Goal: Participate in discussion: Engage in conversation with other users on a specific topic

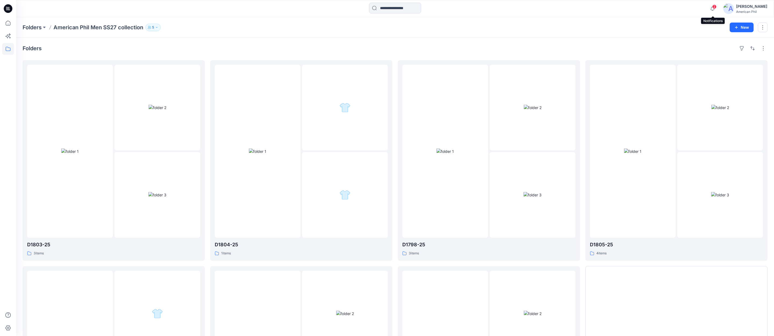
click at [714, 6] on span "2" at bounding box center [714, 7] width 4 height 4
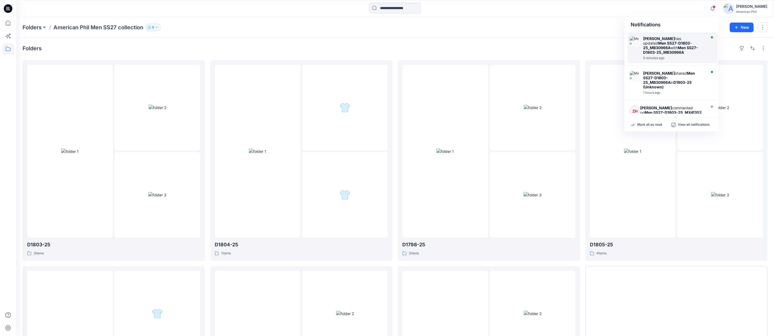
click at [658, 44] on strong "Men SS27-D1803-25_MB30966A" at bounding box center [667, 45] width 49 height 9
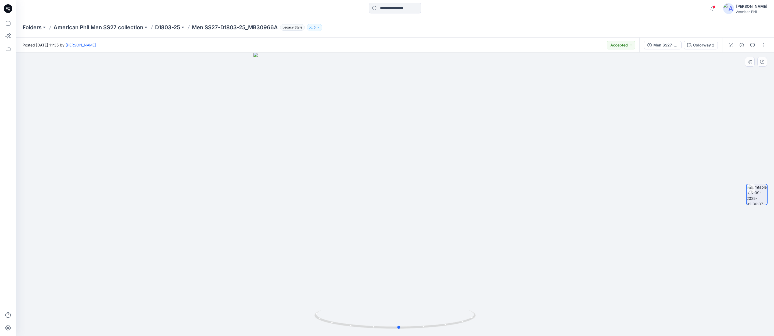
drag, startPoint x: 416, startPoint y: 326, endPoint x: 581, endPoint y: 283, distance: 170.9
click at [581, 283] on div at bounding box center [395, 194] width 758 height 283
click at [715, 7] on span at bounding box center [714, 6] width 3 height 3
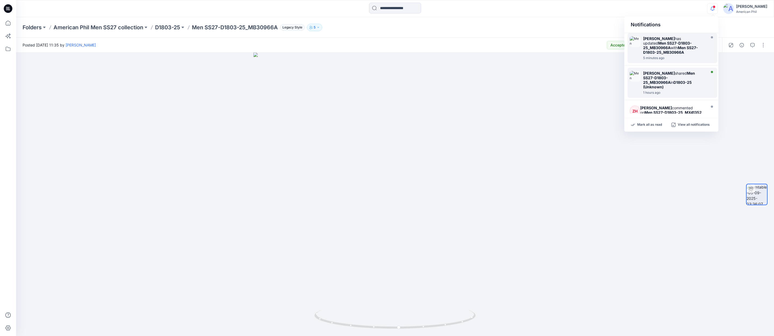
click at [653, 77] on strong "Men SS27-D1803-25_MB30966A" at bounding box center [669, 78] width 52 height 14
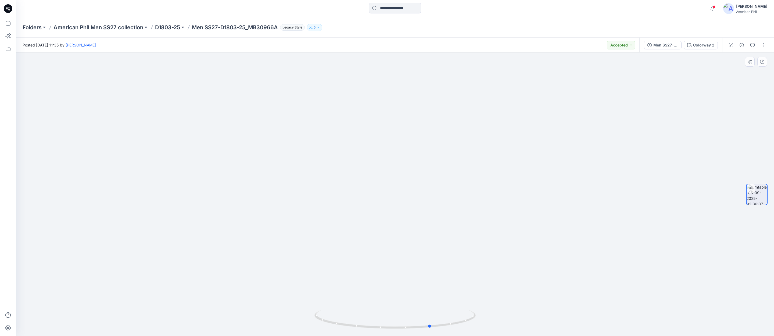
drag, startPoint x: 430, startPoint y: 322, endPoint x: 616, endPoint y: 189, distance: 228.9
click at [469, 314] on icon at bounding box center [395, 320] width 163 height 20
click at [715, 7] on span at bounding box center [714, 6] width 3 height 3
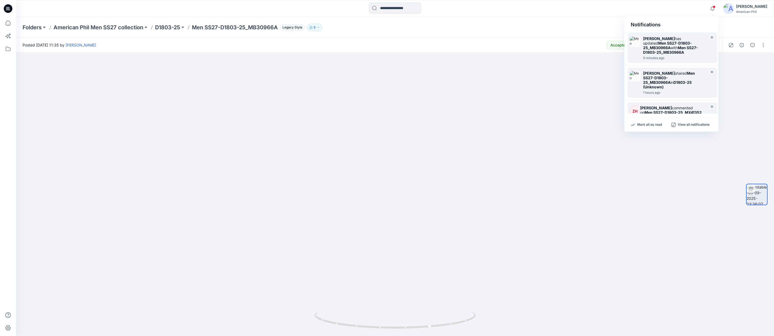
click at [657, 106] on div "[PERSON_NAME] commented on Men SS27-D1803-25_MX41352" at bounding box center [672, 110] width 64 height 9
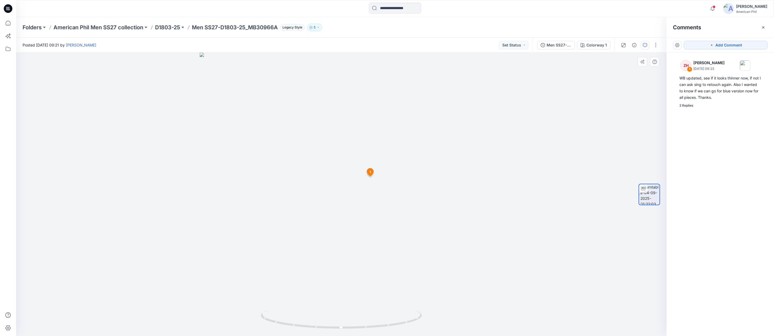
scroll to position [72, 0]
drag, startPoint x: 349, startPoint y: 328, endPoint x: 532, endPoint y: 307, distance: 184.2
click at [532, 307] on div at bounding box center [341, 194] width 650 height 283
click at [81, 28] on p "American Phil Men SS27 collection" at bounding box center [98, 28] width 90 height 8
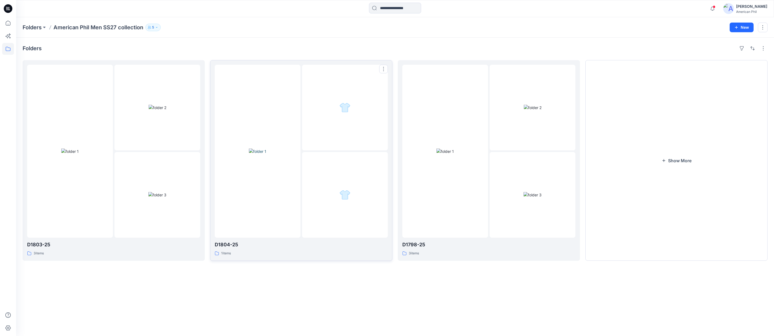
click at [262, 150] on img at bounding box center [257, 152] width 17 height 6
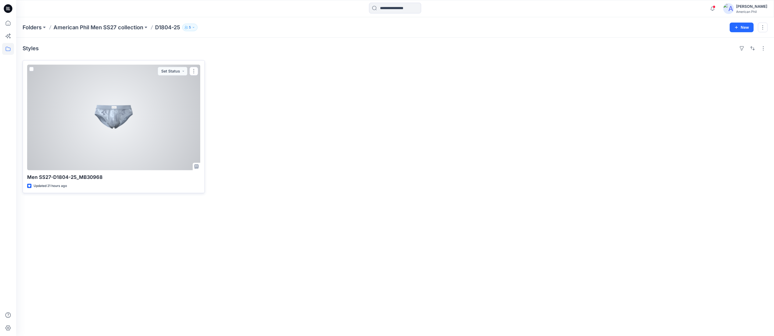
click at [114, 112] on div at bounding box center [113, 118] width 173 height 106
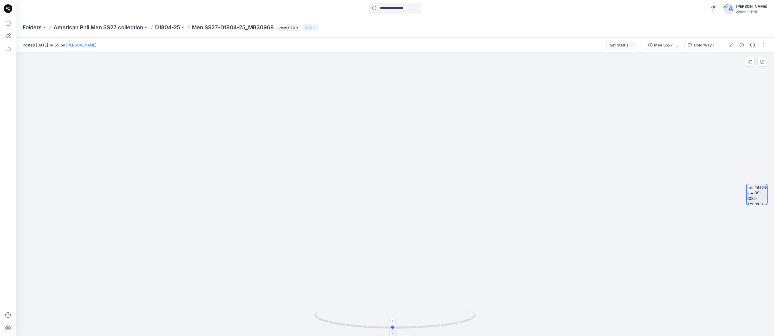
click at [397, 328] on icon at bounding box center [395, 320] width 163 height 20
drag, startPoint x: 441, startPoint y: 325, endPoint x: 427, endPoint y: 325, distance: 13.4
click at [715, 6] on span "3" at bounding box center [714, 7] width 4 height 4
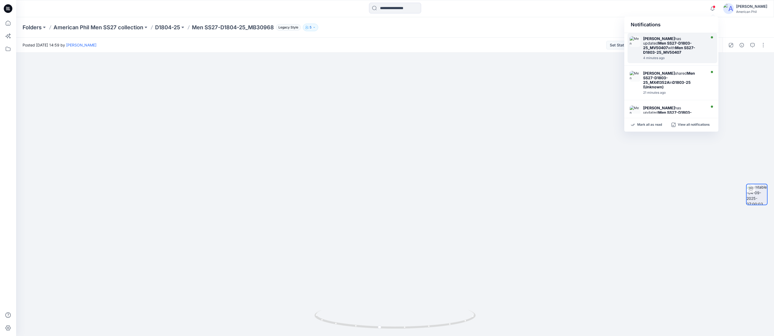
click at [655, 48] on strong "Men SS27-D1803-25_MV50407" at bounding box center [669, 49] width 52 height 9
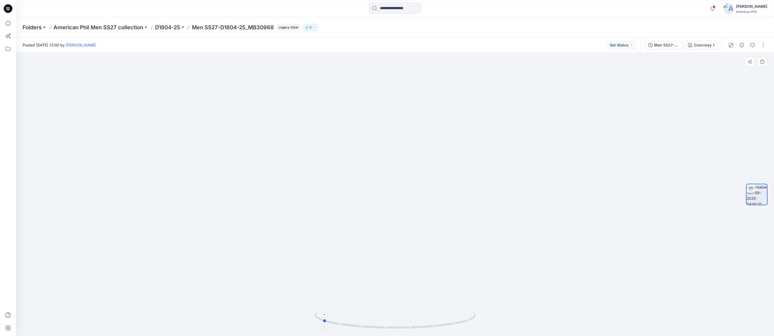
drag, startPoint x: 416, startPoint y: 328, endPoint x: 344, endPoint y: 314, distance: 73.8
click at [344, 314] on icon at bounding box center [395, 320] width 163 height 20
drag, startPoint x: 347, startPoint y: 326, endPoint x: 415, endPoint y: 321, distance: 67.6
click at [415, 321] on icon at bounding box center [395, 320] width 163 height 20
click at [171, 26] on p "D1804-25" at bounding box center [167, 28] width 25 height 8
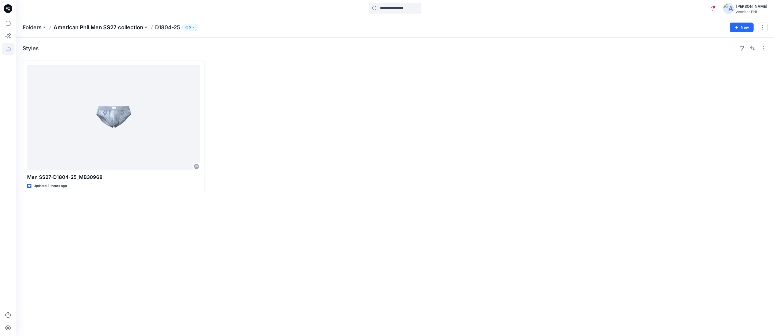
click at [101, 27] on p "American Phil Men SS27 collection" at bounding box center [98, 28] width 90 height 8
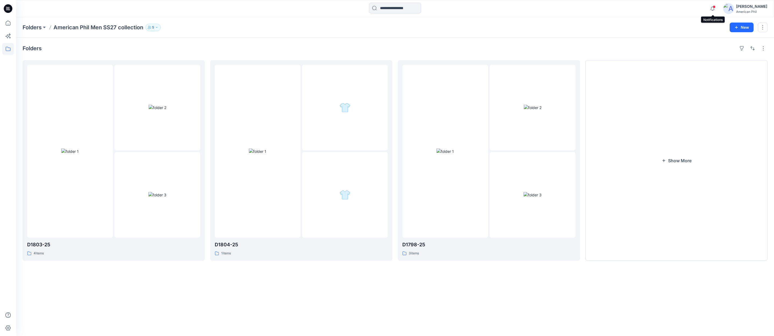
click at [714, 8] on span at bounding box center [714, 6] width 3 height 3
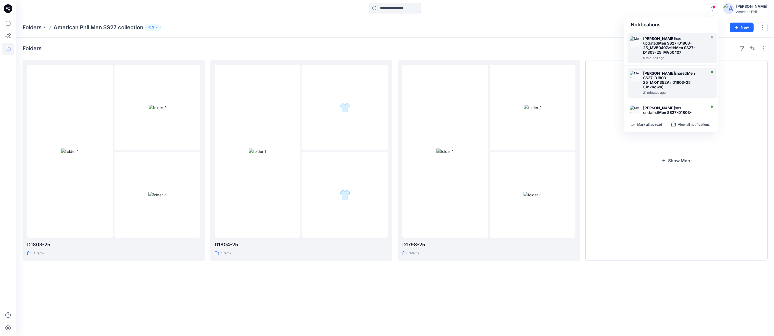
click at [638, 77] on img at bounding box center [635, 76] width 11 height 11
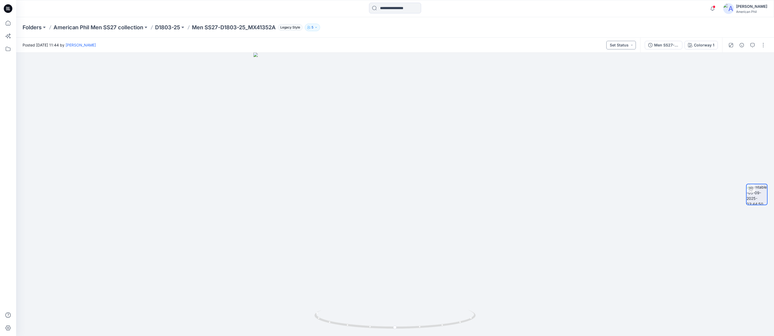
click at [632, 46] on button "Set Status" at bounding box center [621, 45] width 30 height 9
click at [602, 68] on p "Accepted" at bounding box center [606, 70] width 17 height 7
drag, startPoint x: 399, startPoint y: 329, endPoint x: 223, endPoint y: 270, distance: 185.2
click at [223, 270] on div at bounding box center [395, 194] width 758 height 283
drag, startPoint x: 381, startPoint y: 301, endPoint x: 405, endPoint y: 306, distance: 24.1
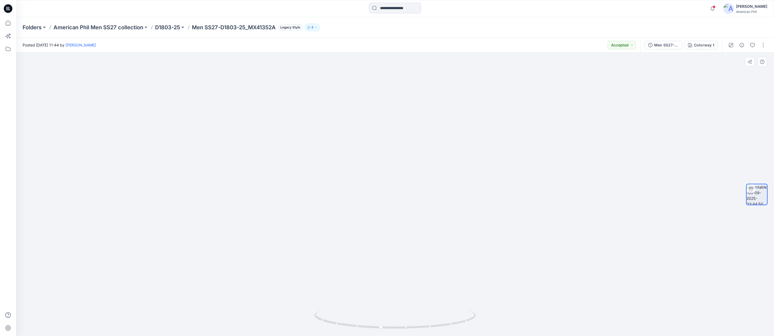
click at [405, 306] on img at bounding box center [395, 137] width 524 height 398
click at [164, 26] on p "D1803-25" at bounding box center [167, 28] width 25 height 8
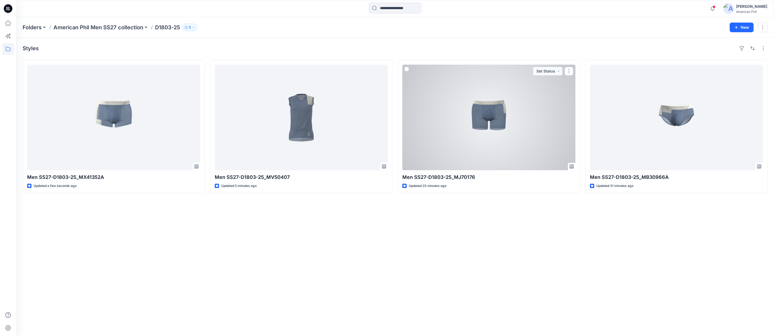
click at [477, 117] on div at bounding box center [488, 118] width 173 height 106
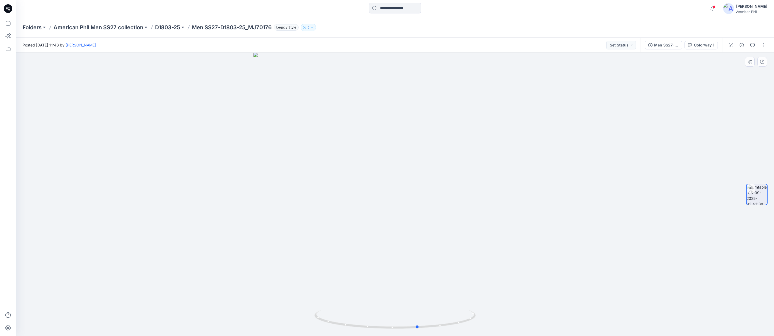
drag, startPoint x: 422, startPoint y: 323, endPoint x: 281, endPoint y: 305, distance: 143.0
click at [280, 305] on div at bounding box center [395, 194] width 758 height 283
drag, startPoint x: 626, startPoint y: 46, endPoint x: 629, endPoint y: 49, distance: 3.6
click at [626, 46] on button "Set Status" at bounding box center [621, 45] width 30 height 9
click at [606, 71] on p "Accepted" at bounding box center [606, 70] width 17 height 7
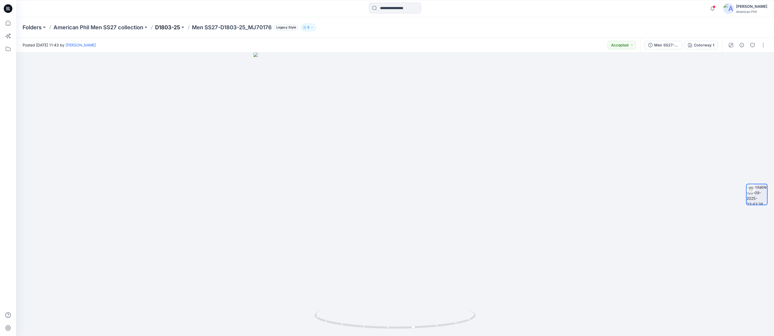
click at [161, 24] on p "D1803-25" at bounding box center [167, 28] width 25 height 8
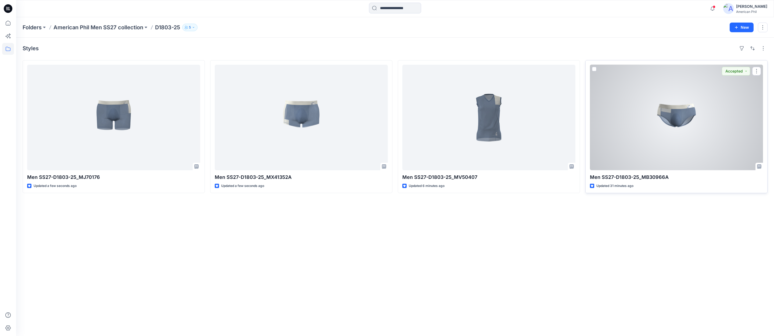
click at [675, 117] on div at bounding box center [676, 118] width 173 height 106
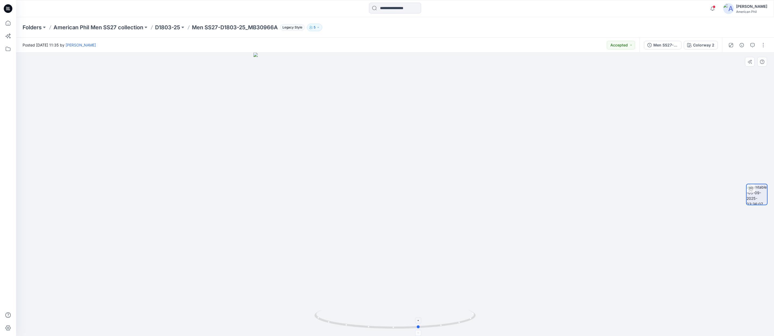
drag, startPoint x: 379, startPoint y: 323, endPoint x: 404, endPoint y: 321, distance: 24.2
click at [404, 321] on icon at bounding box center [395, 320] width 163 height 20
click at [110, 27] on p "American Phil Men SS27 collection" at bounding box center [98, 28] width 90 height 8
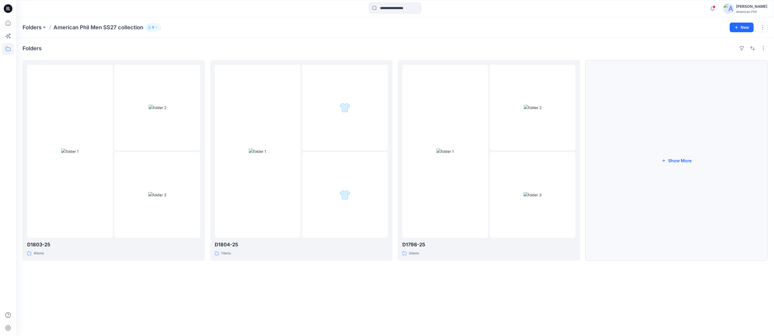
click at [679, 160] on button "Show More" at bounding box center [676, 160] width 182 height 201
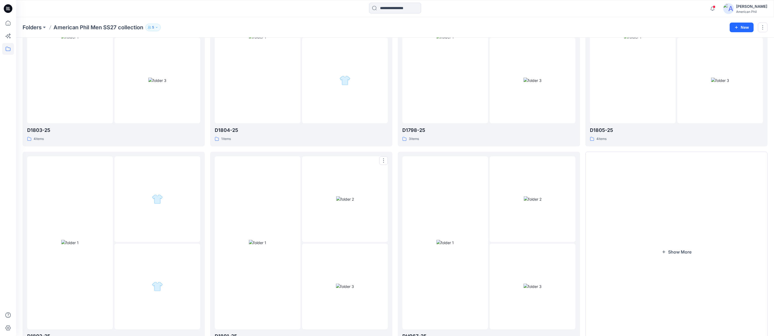
scroll to position [146, 0]
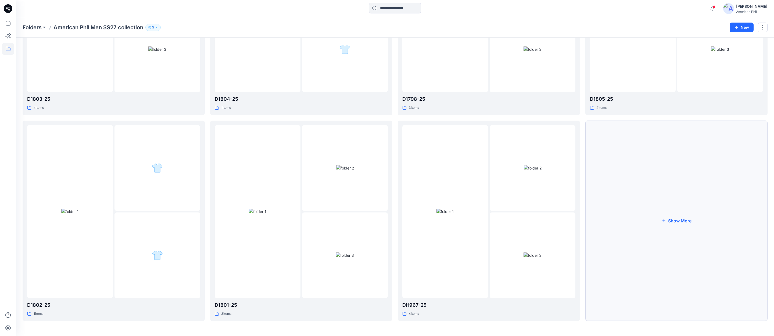
click at [680, 222] on button "Show More" at bounding box center [676, 221] width 182 height 201
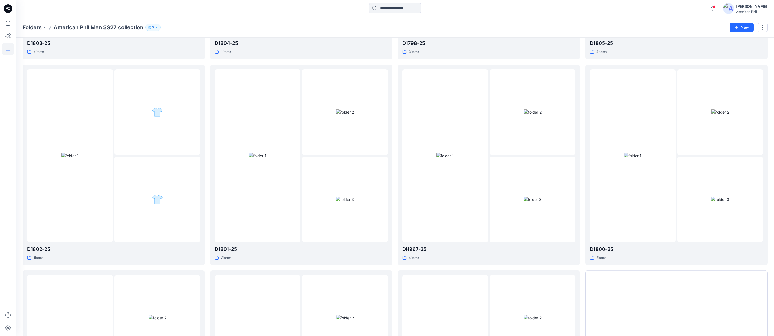
scroll to position [157, 0]
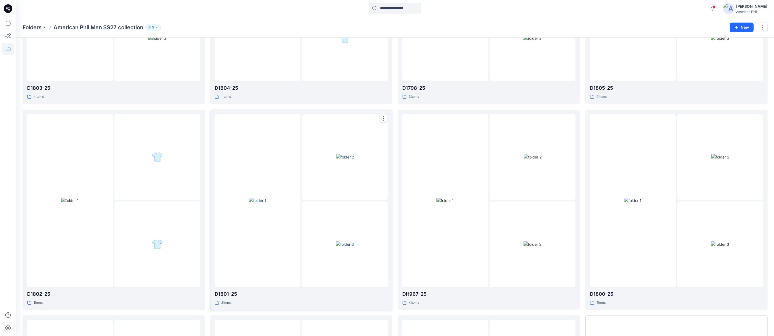
click at [257, 198] on img at bounding box center [257, 201] width 17 height 6
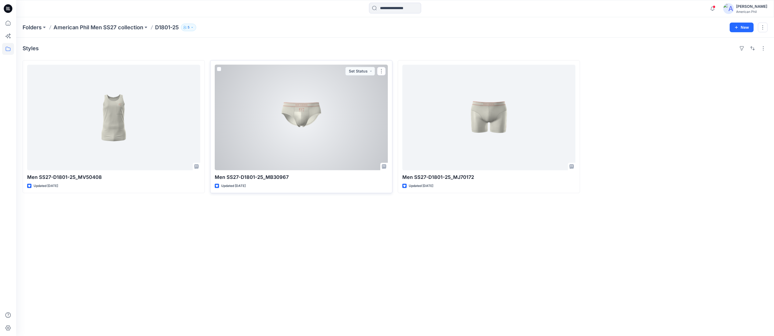
click at [306, 116] on div at bounding box center [301, 118] width 173 height 106
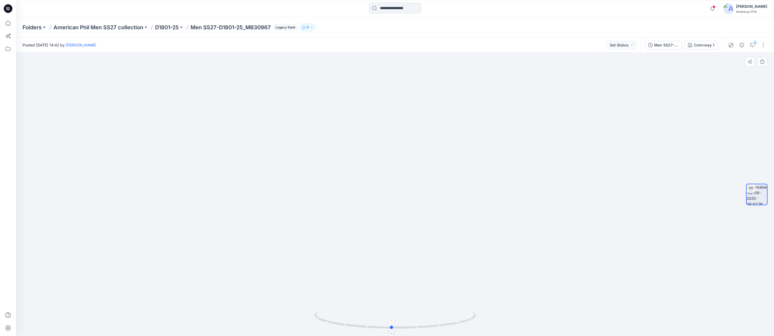
drag, startPoint x: 395, startPoint y: 326, endPoint x: 391, endPoint y: 326, distance: 3.5
click at [391, 326] on circle at bounding box center [391, 327] width 3 height 3
click at [753, 44] on div "1" at bounding box center [754, 42] width 5 height 5
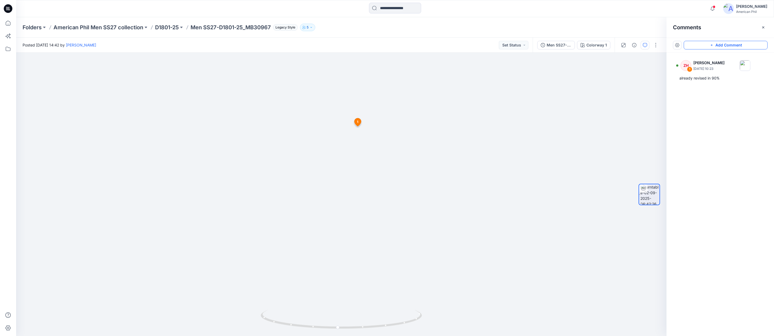
click at [728, 44] on button "Add Comment" at bounding box center [726, 45] width 84 height 9
click at [344, 172] on div "2 1 ZH [PERSON_NAME] [DATE] 10:23 already revised in 90% Reply" at bounding box center [341, 194] width 650 height 283
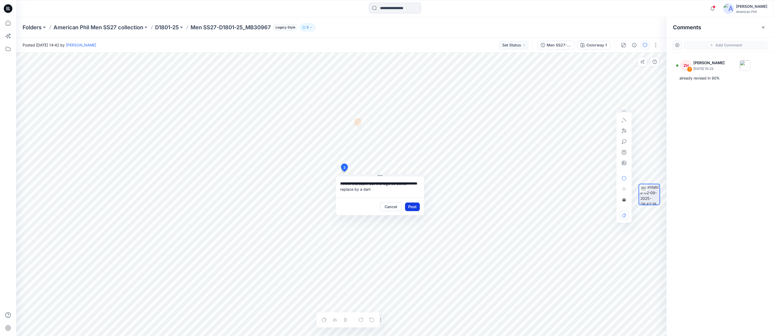
type textarea "**********"
click at [409, 208] on button "Post" at bounding box center [412, 207] width 15 height 9
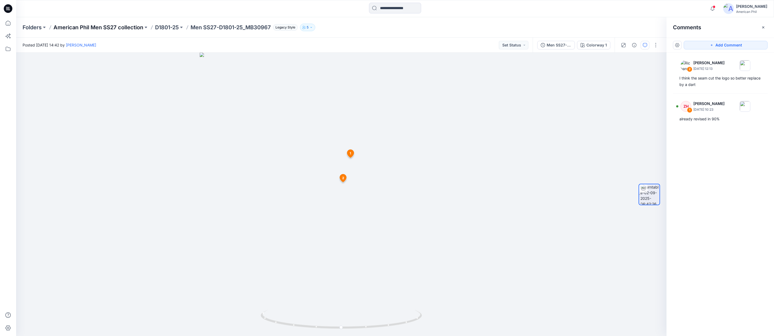
click at [108, 25] on p "American Phil Men SS27 collection" at bounding box center [98, 28] width 90 height 8
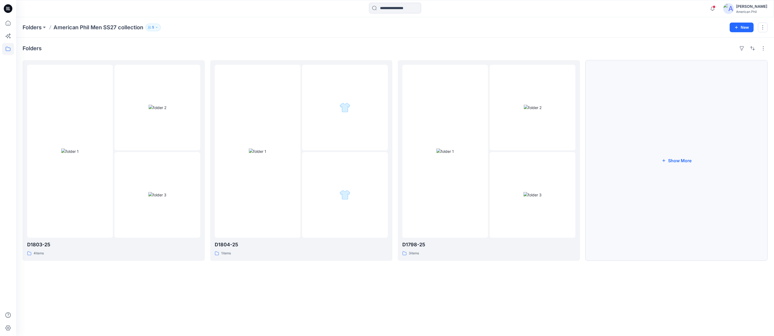
click at [678, 160] on button "Show More" at bounding box center [676, 160] width 182 height 201
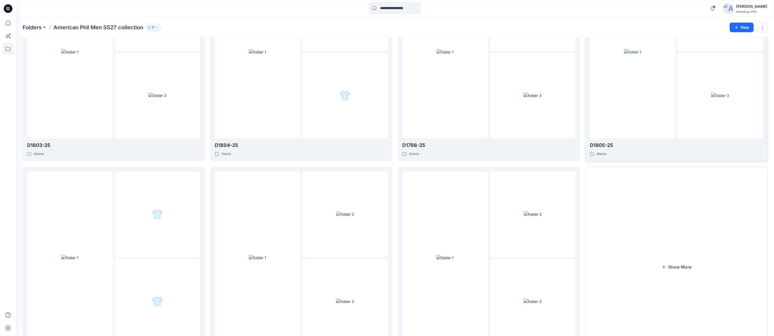
scroll to position [146, 0]
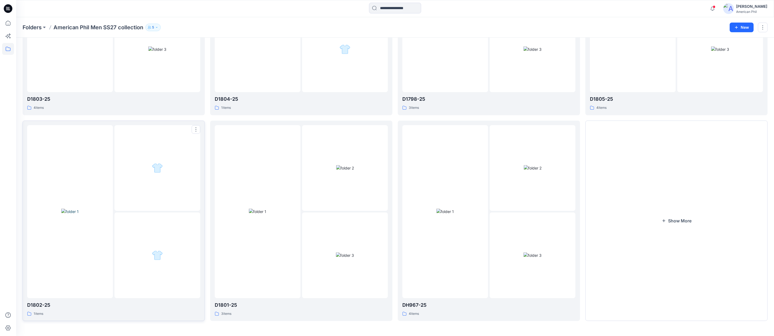
click at [68, 213] on img at bounding box center [69, 212] width 17 height 6
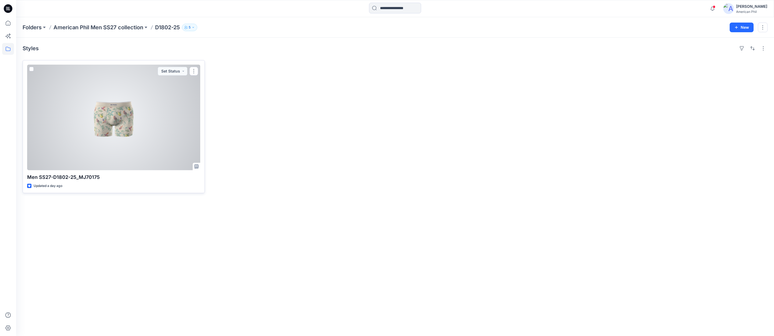
click at [114, 119] on div at bounding box center [113, 118] width 173 height 106
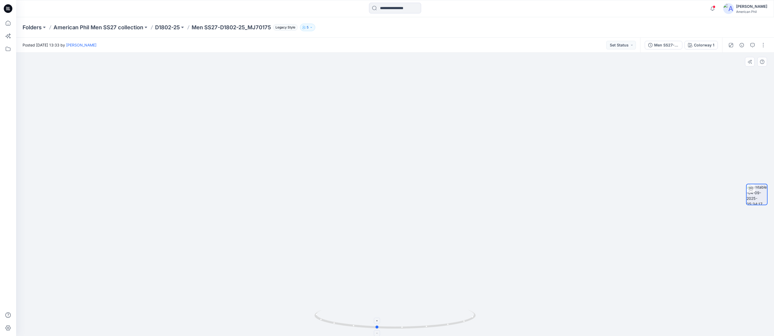
drag, startPoint x: 399, startPoint y: 329, endPoint x: 381, endPoint y: 327, distance: 17.5
click at [381, 327] on icon at bounding box center [395, 320] width 163 height 20
drag, startPoint x: 463, startPoint y: 264, endPoint x: 425, endPoint y: 241, distance: 43.6
click at [425, 241] on img at bounding box center [395, 137] width 465 height 397
drag, startPoint x: 408, startPoint y: 327, endPoint x: 407, endPoint y: 315, distance: 12.1
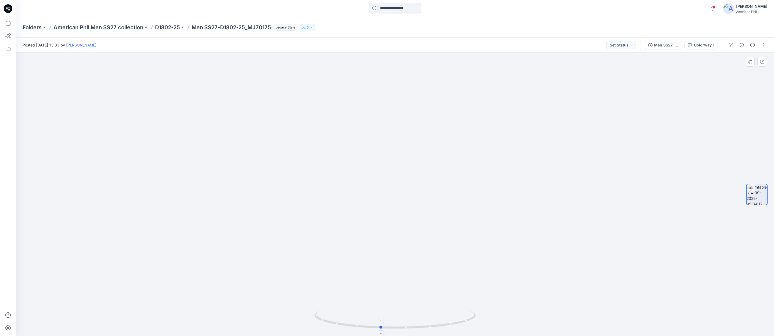
click at [410, 316] on icon at bounding box center [395, 320] width 163 height 20
